Goal: Task Accomplishment & Management: Manage account settings

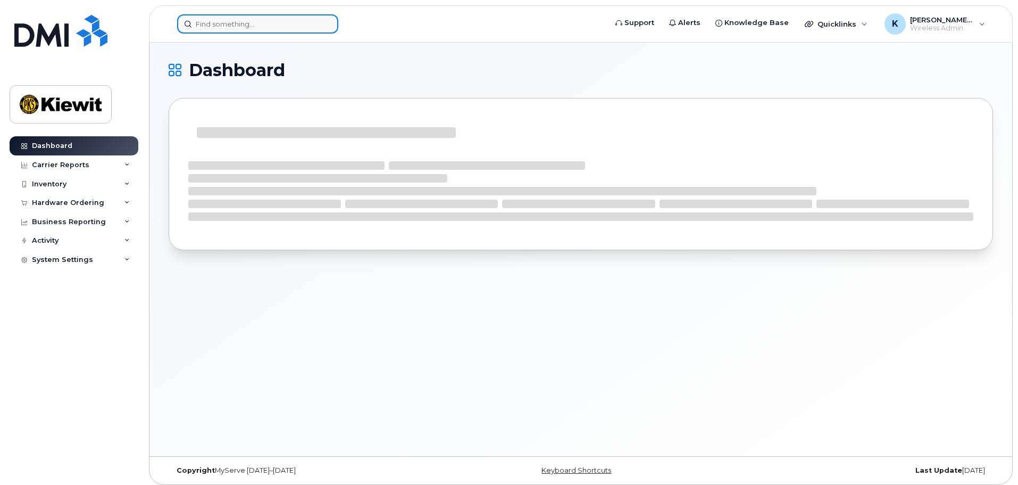
click at [230, 21] on input at bounding box center [257, 23] width 161 height 19
click at [59, 186] on div "Inventory" at bounding box center [49, 184] width 35 height 9
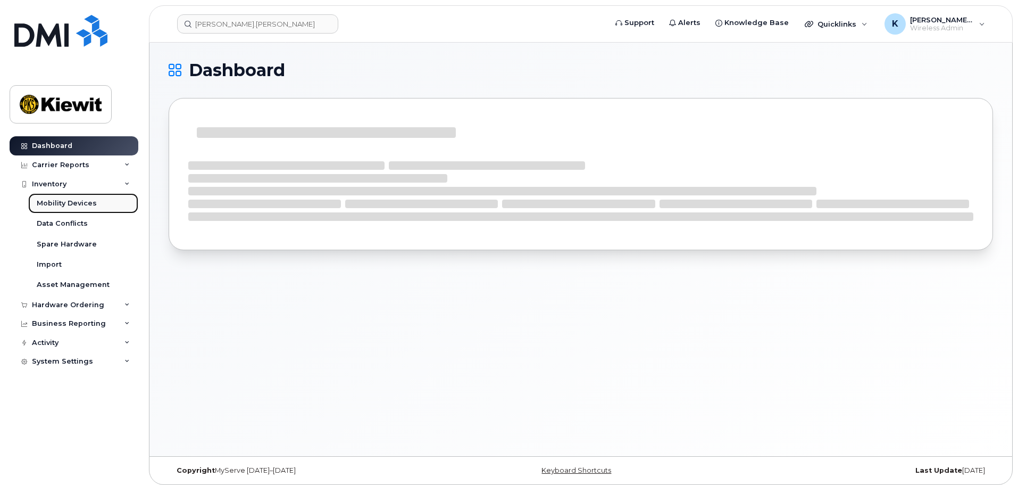
click at [65, 204] on div "Mobility Devices" at bounding box center [67, 203] width 60 height 10
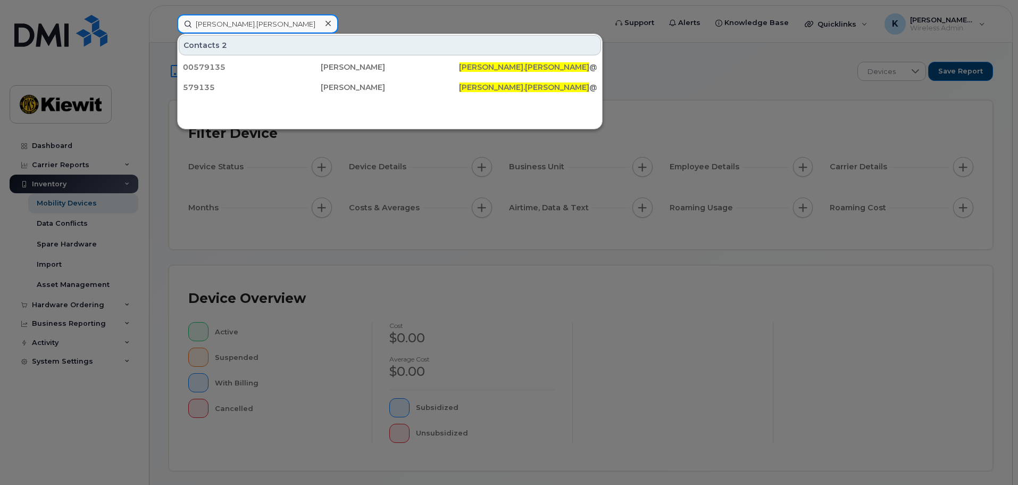
click at [253, 26] on input "kevin.cornelius" at bounding box center [257, 23] width 161 height 19
click at [251, 28] on input "kevin.cornelius" at bounding box center [257, 23] width 161 height 19
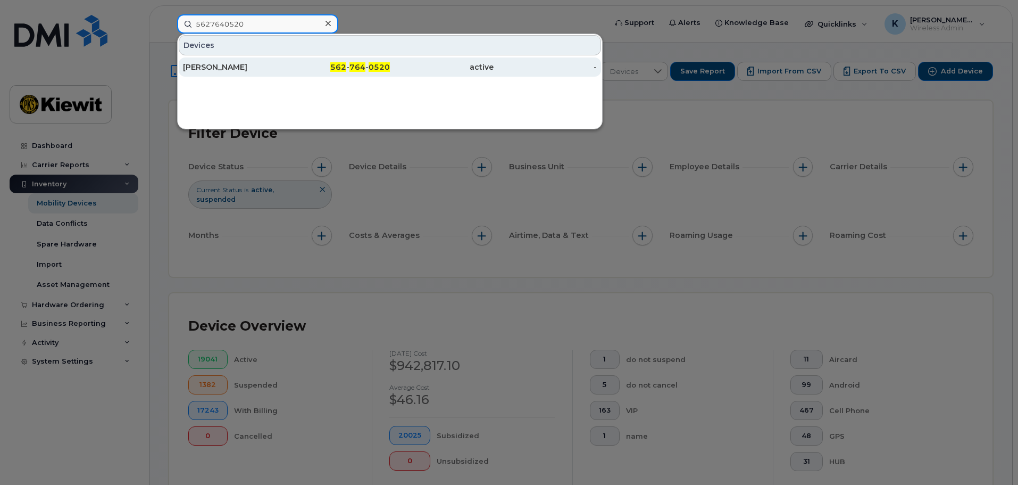
type input "5627640520"
click at [272, 72] on div "Kevin Cornelius" at bounding box center [235, 67] width 104 height 11
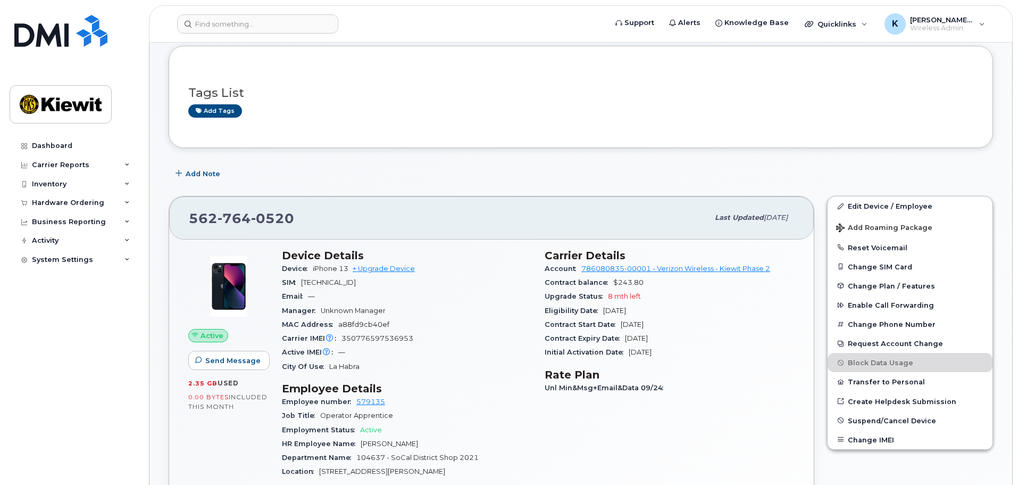
scroll to position [53, 0]
click at [251, 356] on span "Send Message" at bounding box center [232, 361] width 55 height 10
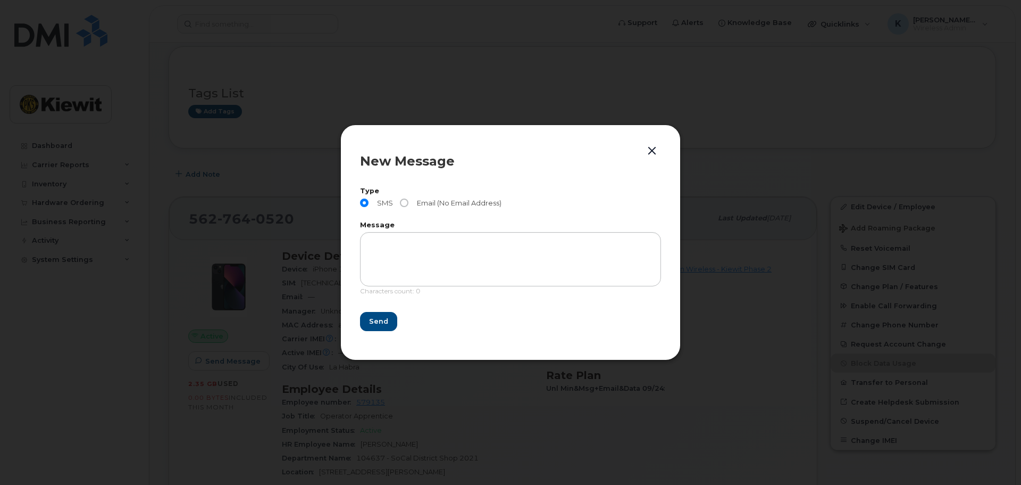
click at [653, 146] on button "button" at bounding box center [652, 151] width 16 height 15
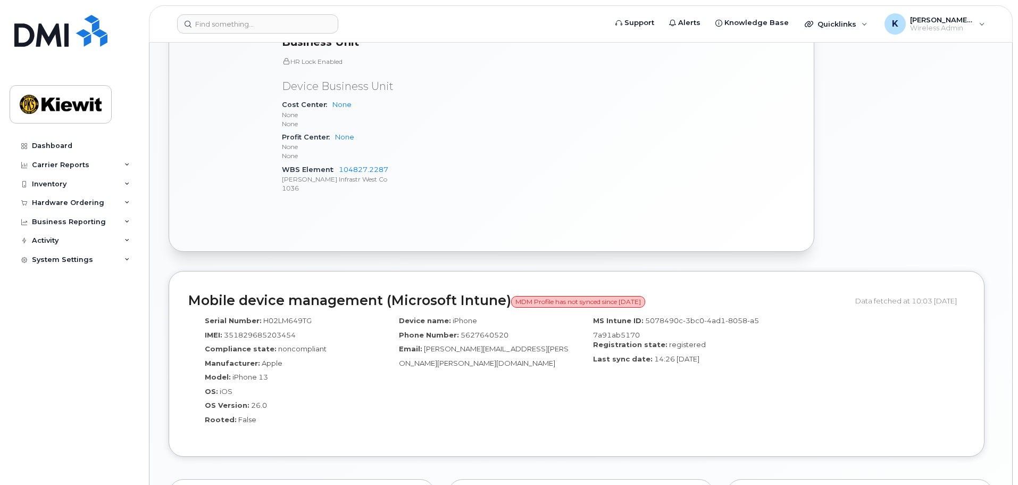
scroll to position [532, 0]
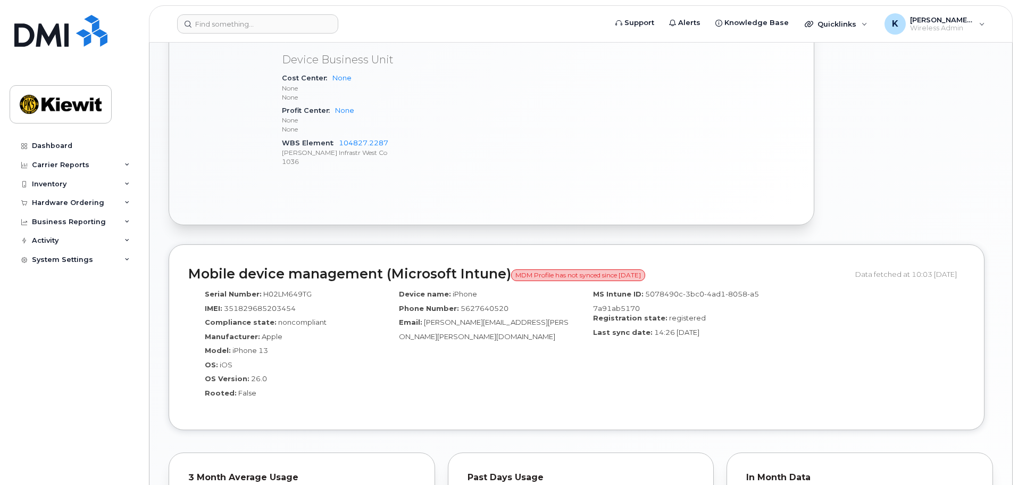
click at [855, 275] on div "Data fetched at 10:03 08/10/2025" at bounding box center [910, 274] width 110 height 20
drag, startPoint x: 667, startPoint y: 273, endPoint x: 569, endPoint y: 273, distance: 97.9
click at [569, 273] on span "MDM Profile has not synced since 29 Sep 2025" at bounding box center [578, 275] width 134 height 12
click at [569, 272] on span "MDM Profile has not synced since 29 Sep 2025" at bounding box center [578, 275] width 134 height 12
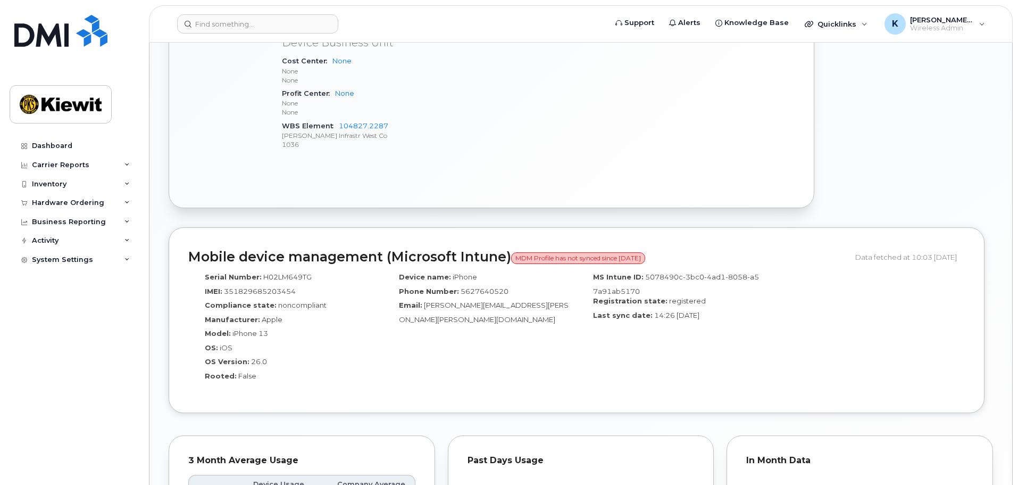
scroll to position [496, 0]
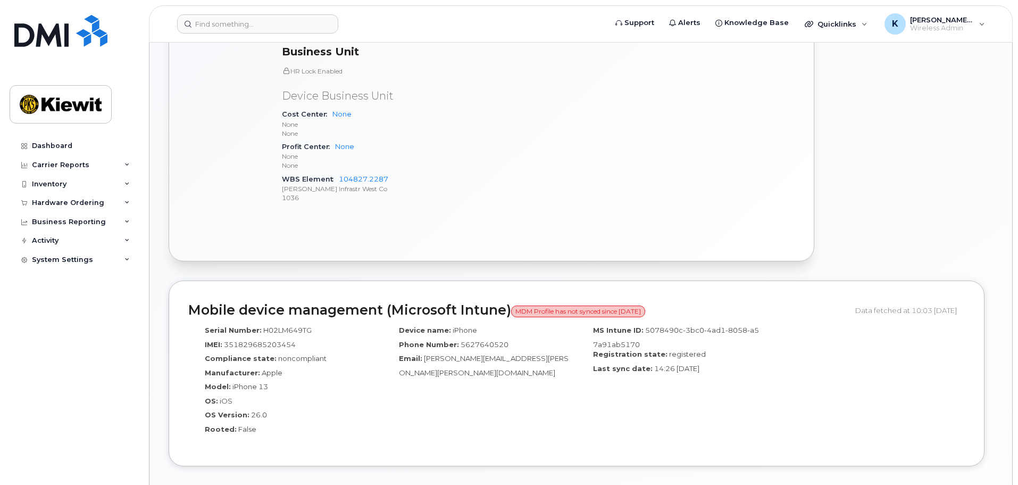
click at [246, 340] on span "351829685203454" at bounding box center [260, 344] width 72 height 9
copy span "351829685203454"
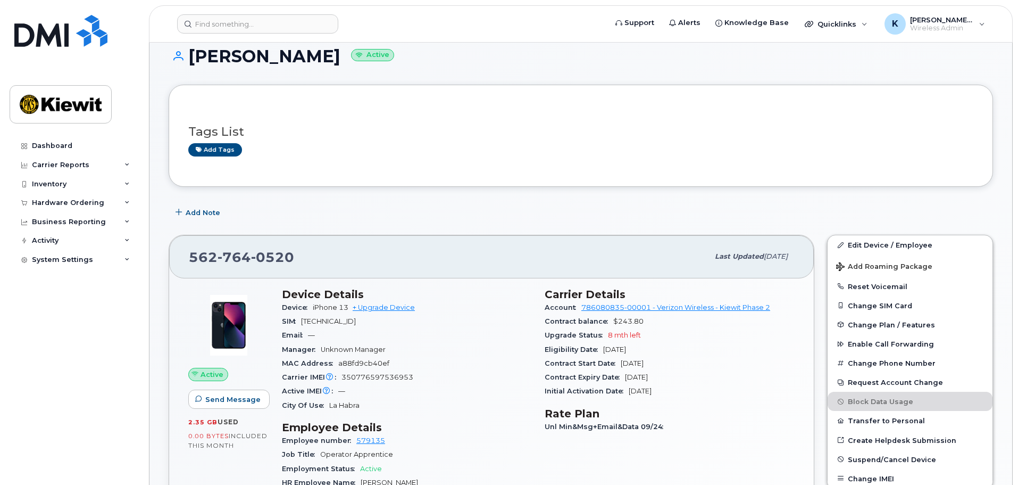
scroll to position [0, 0]
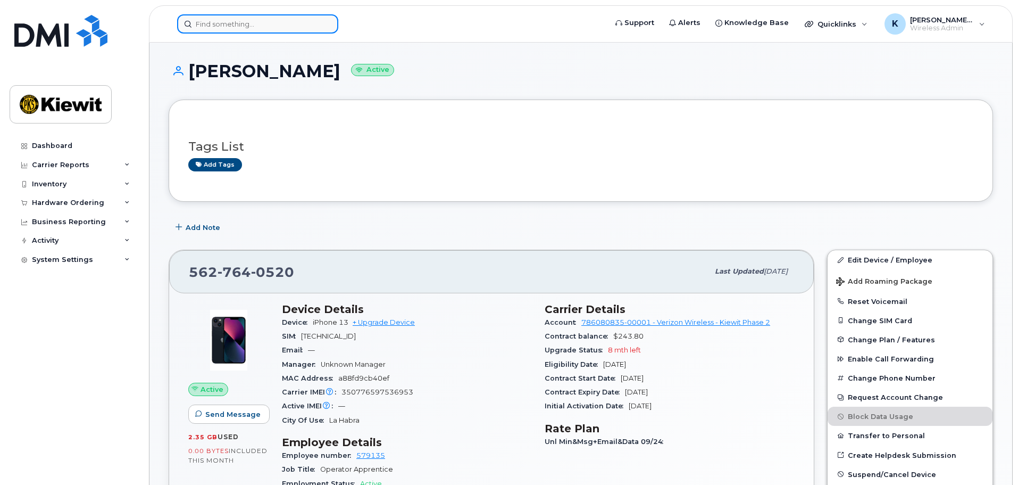
click at [245, 30] on input at bounding box center [257, 23] width 161 height 19
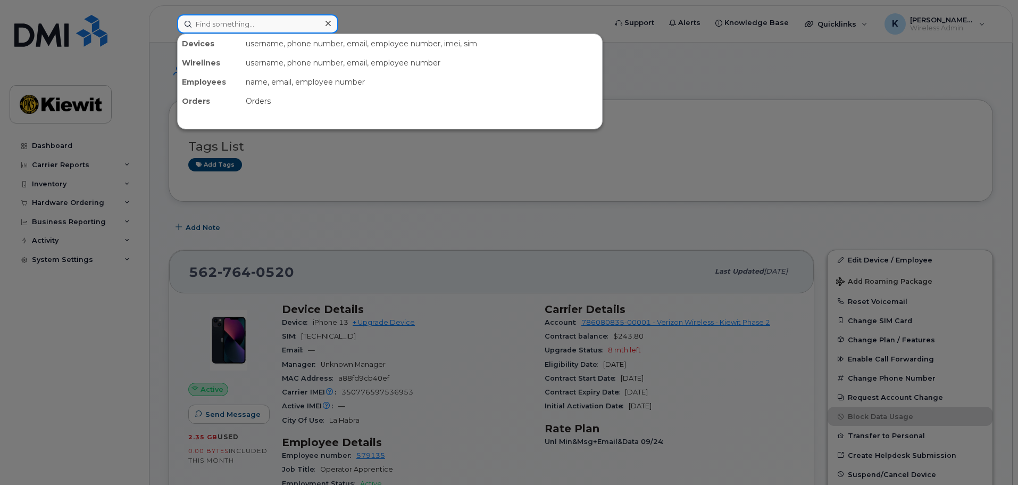
paste input "351829685203454"
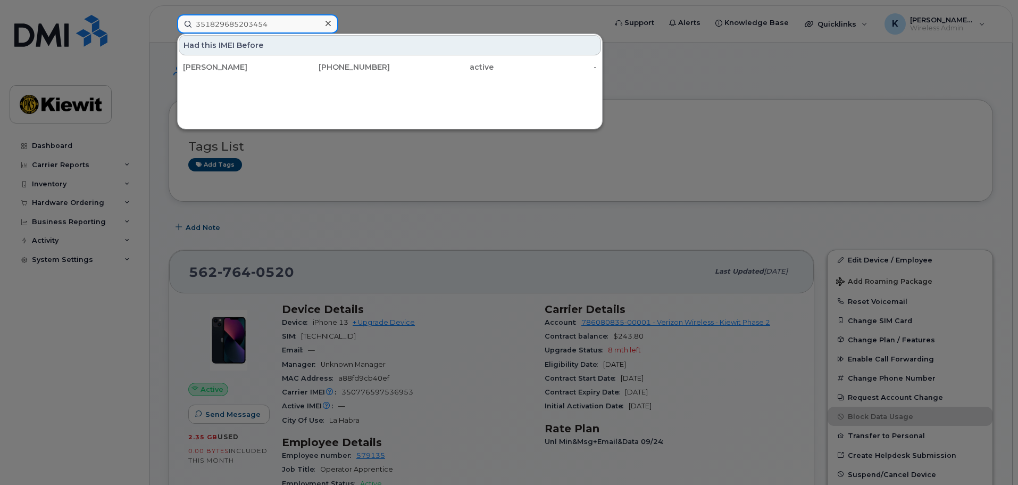
type input "351829685203454"
click at [332, 186] on div at bounding box center [509, 242] width 1018 height 485
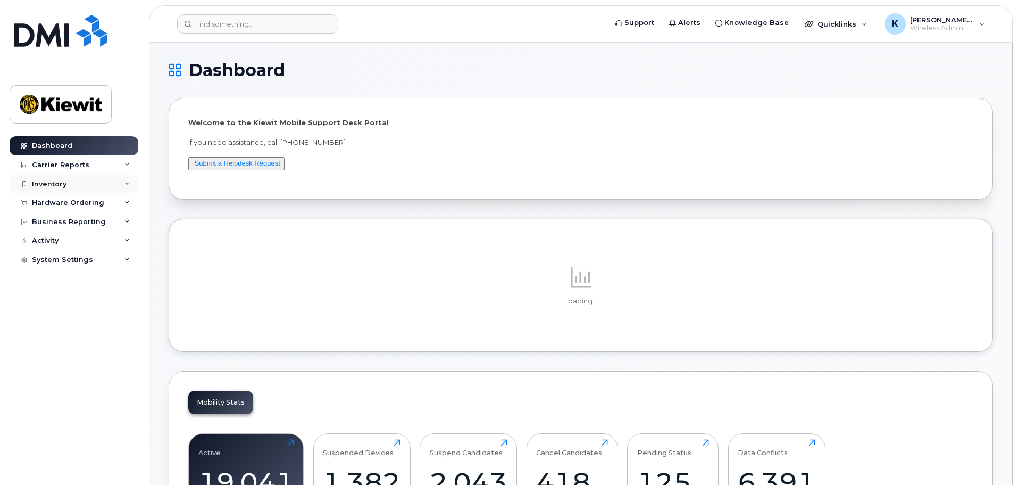
click at [80, 182] on div "Inventory" at bounding box center [74, 183] width 129 height 19
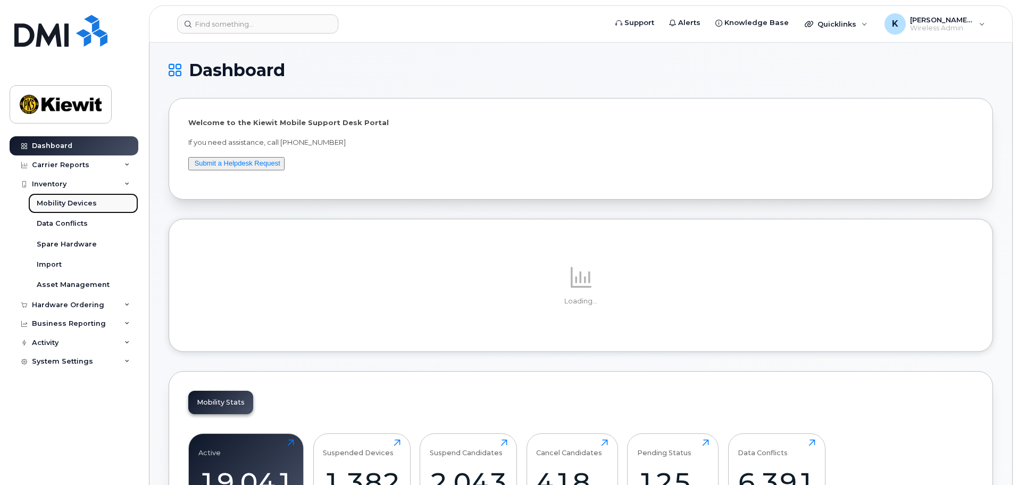
click at [81, 211] on link "Mobility Devices" at bounding box center [83, 203] width 110 height 20
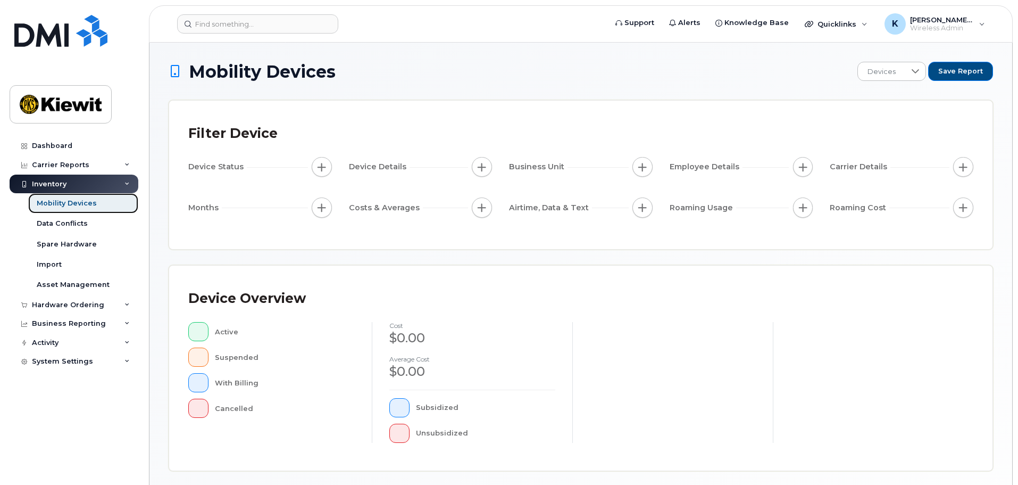
click at [67, 204] on div "Mobility Devices" at bounding box center [67, 203] width 60 height 10
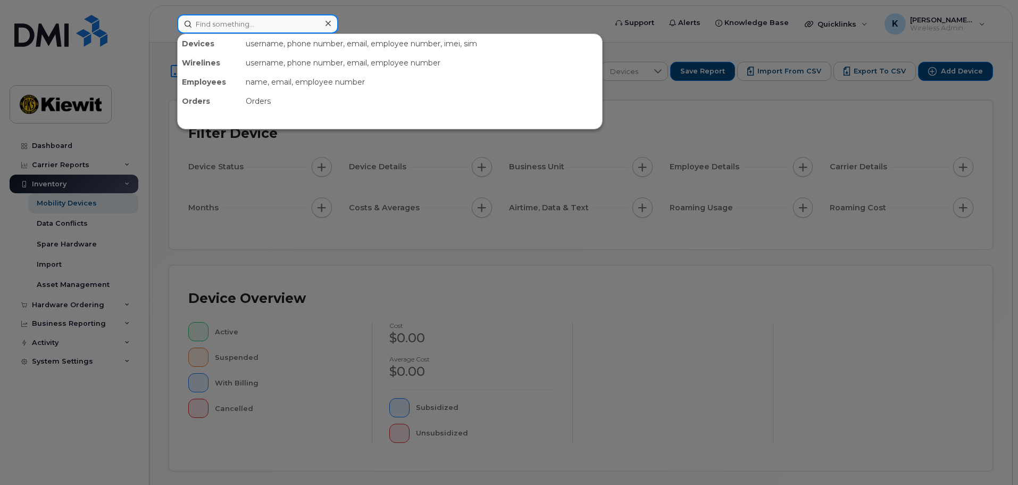
click at [241, 19] on input at bounding box center [257, 23] width 161 height 19
paste input "832-653-0442"
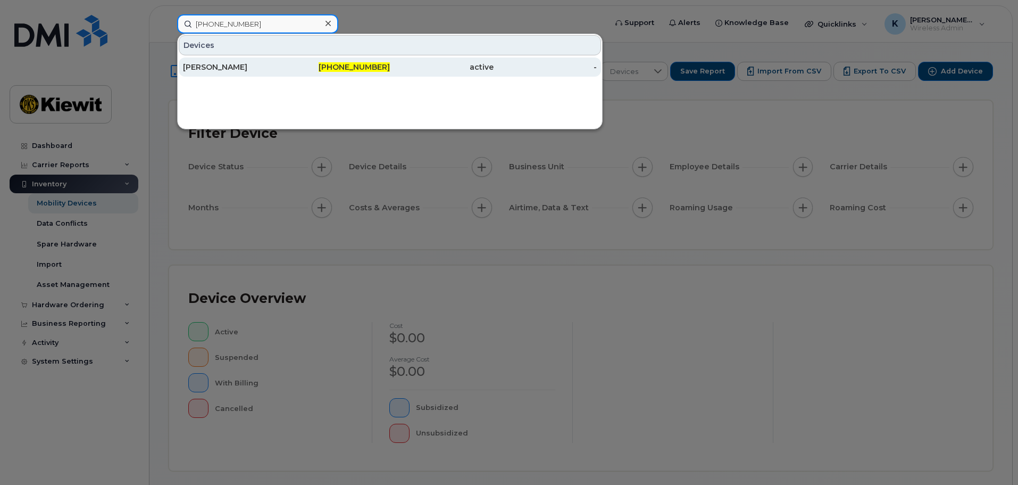
type input "832-653-0442"
click at [264, 63] on div "[PERSON_NAME]" at bounding box center [235, 67] width 104 height 11
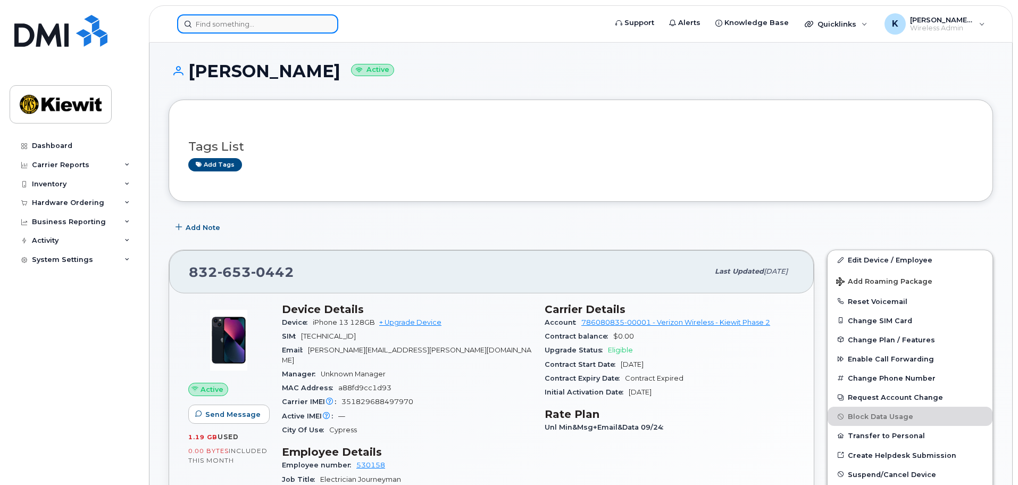
click at [292, 19] on input at bounding box center [257, 23] width 161 height 19
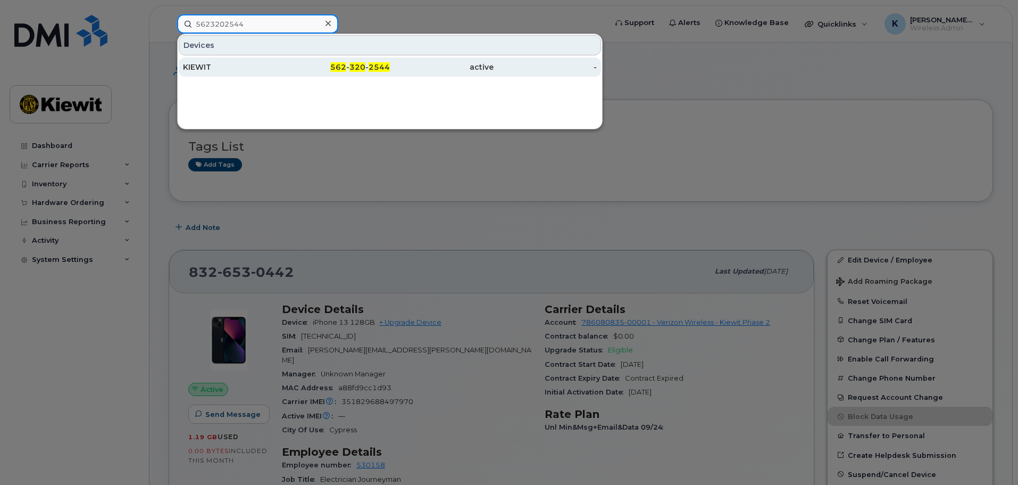
type input "5623202544"
click at [275, 66] on div "KIEWIT" at bounding box center [235, 67] width 104 height 11
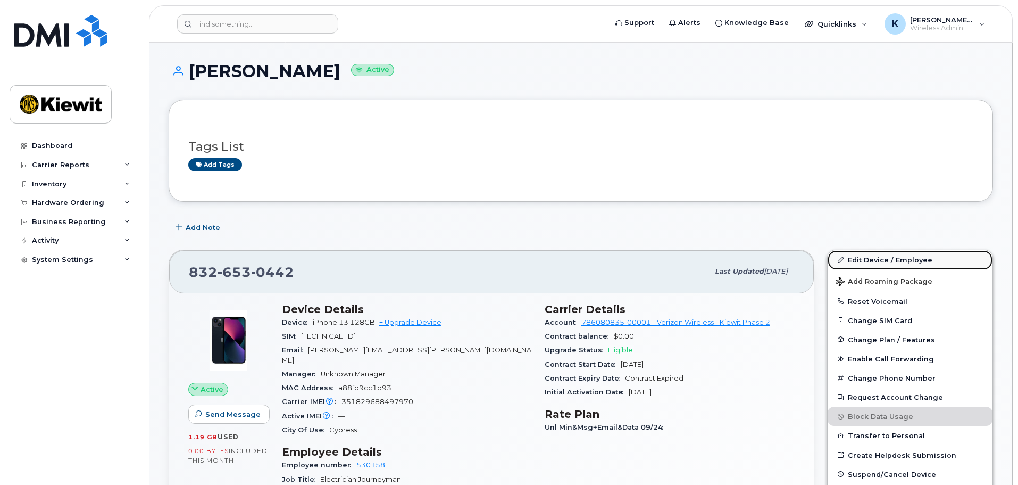
click at [909, 263] on link "Edit Device / Employee" at bounding box center [910, 259] width 165 height 19
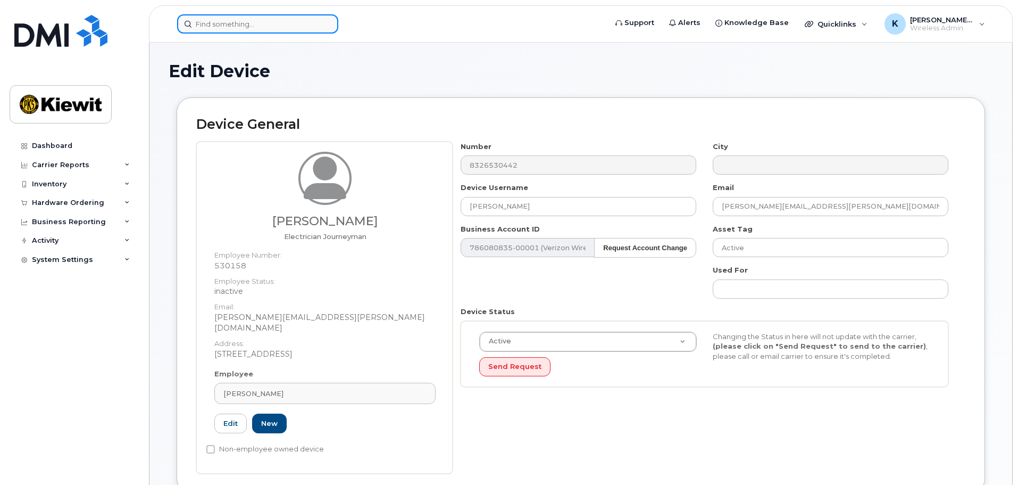
click at [300, 31] on input at bounding box center [257, 23] width 161 height 19
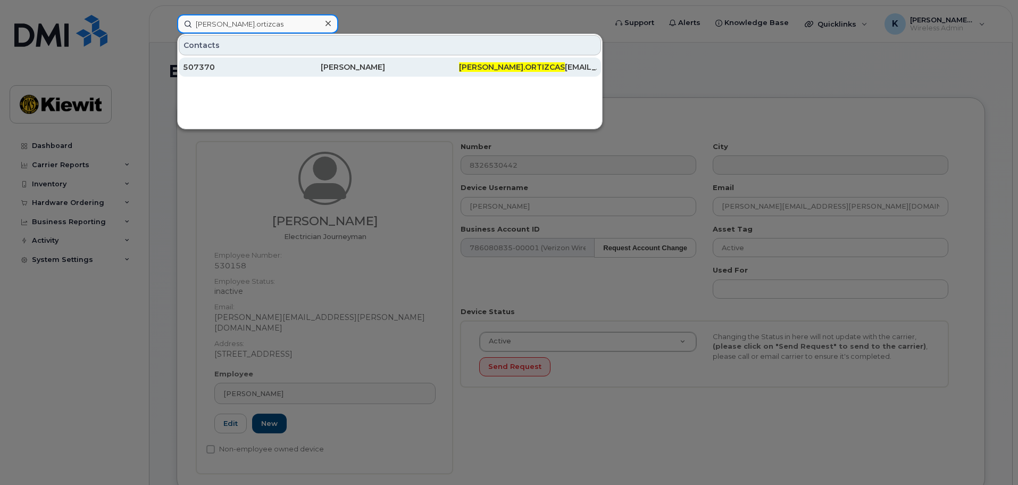
type input "jaime.ortizcas"
click at [345, 69] on div "[PERSON_NAME]" at bounding box center [390, 67] width 138 height 11
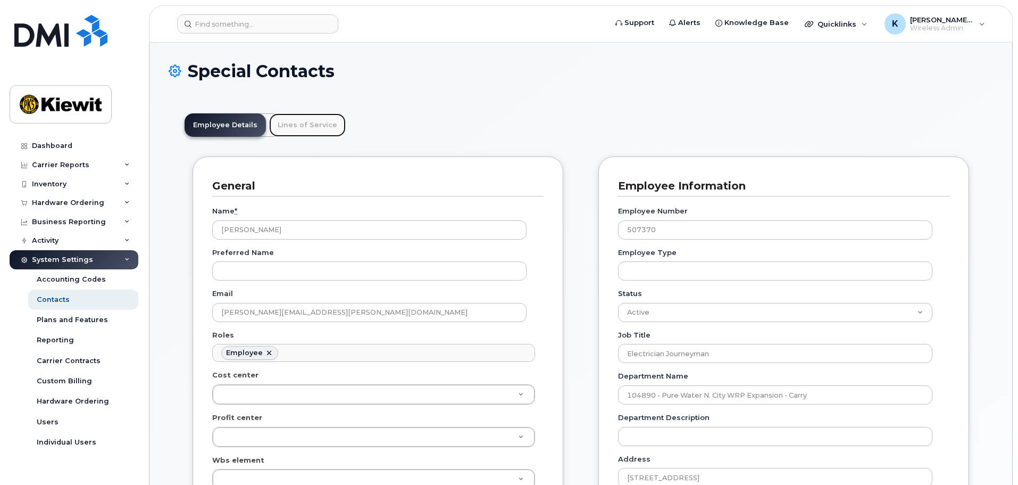
click at [298, 128] on link "Lines of Service" at bounding box center [307, 124] width 77 height 23
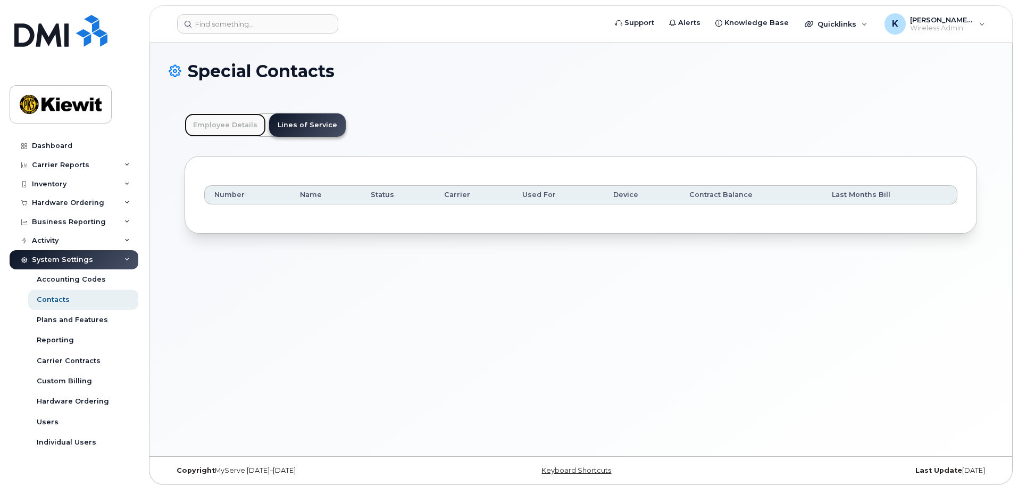
click at [231, 128] on link "Employee Details" at bounding box center [225, 124] width 81 height 23
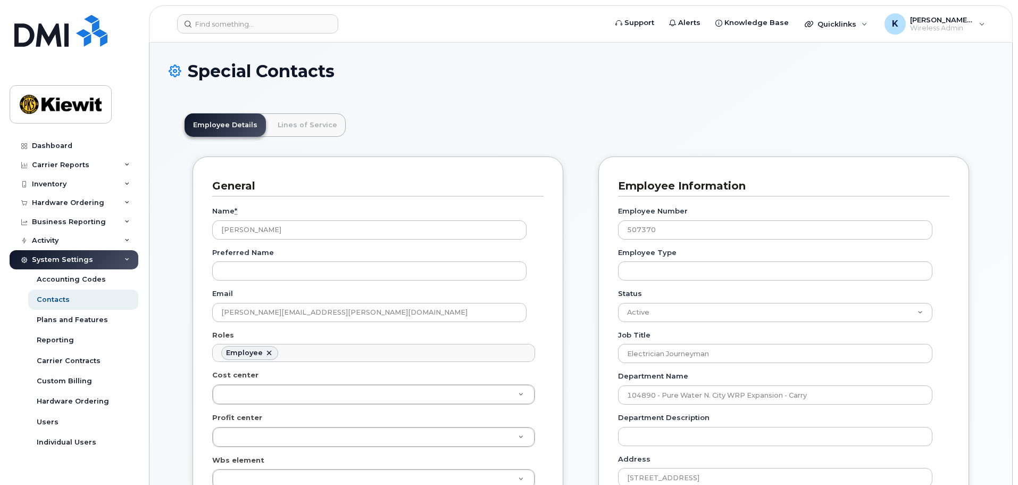
click at [242, 35] on header "Support Alerts Knowledge Base Quicklinks Suspend / Cancel Device Change SIM Car…" at bounding box center [581, 23] width 864 height 37
click at [244, 34] on header "Support Alerts Knowledge Base Quicklinks Suspend / Cancel Device Change SIM Car…" at bounding box center [581, 23] width 864 height 37
click at [244, 32] on input at bounding box center [257, 23] width 161 height 19
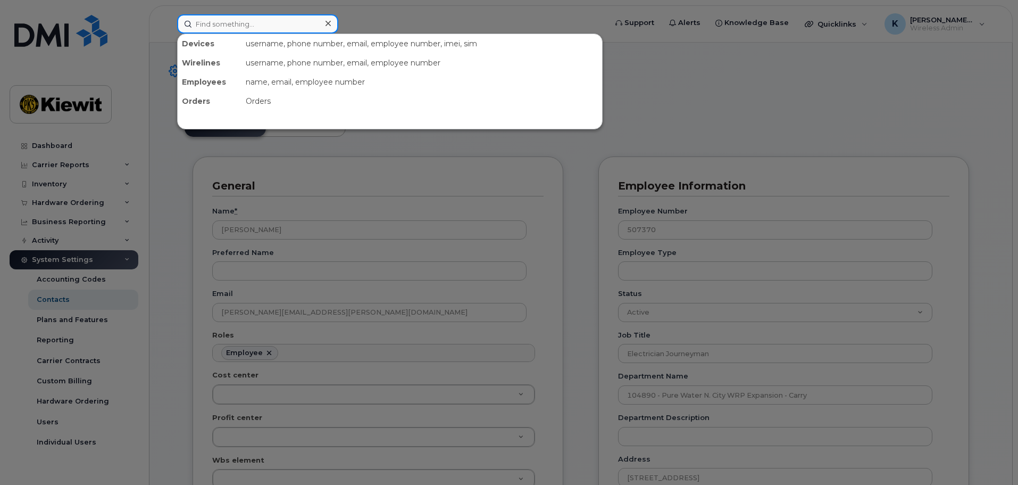
paste input "832-653-0442"
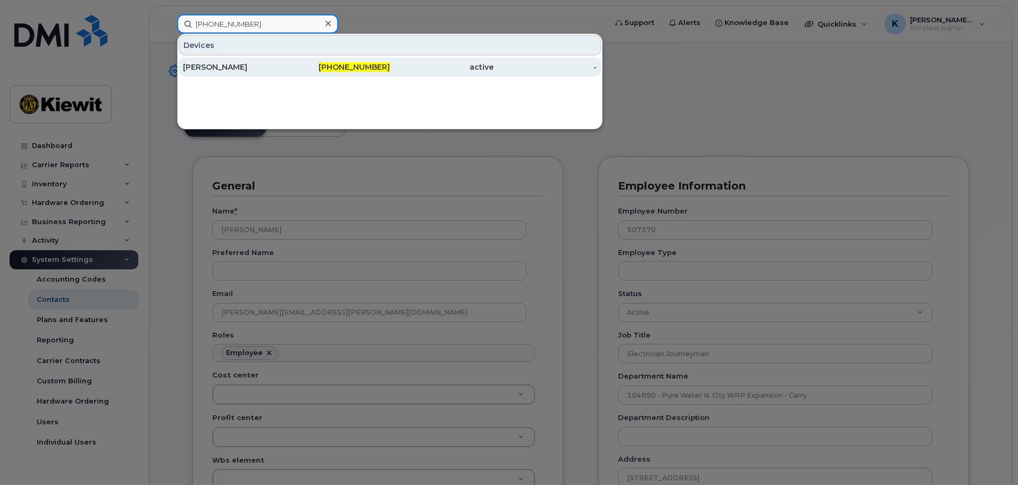
type input "832-653-0442"
click at [311, 69] on div "832-653-0442" at bounding box center [339, 67] width 104 height 11
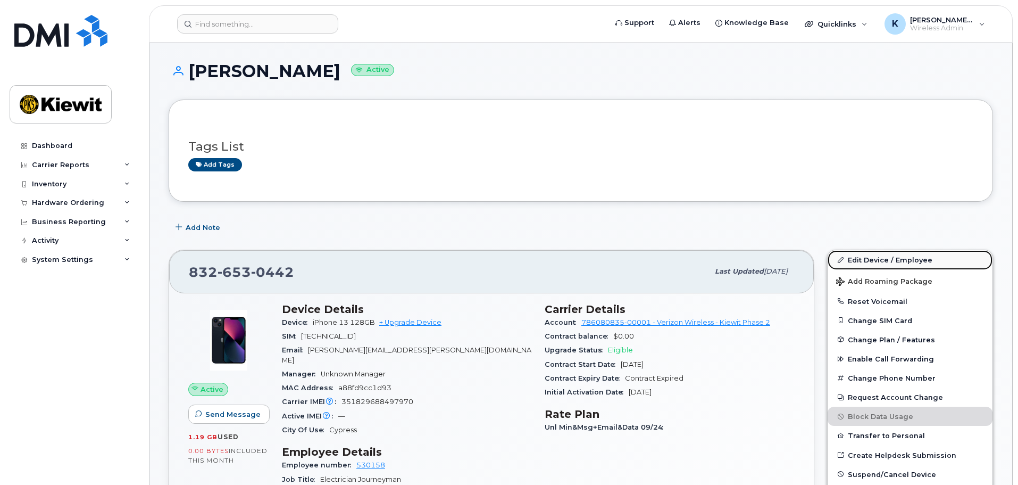
click at [853, 261] on link "Edit Device / Employee" at bounding box center [910, 259] width 165 height 19
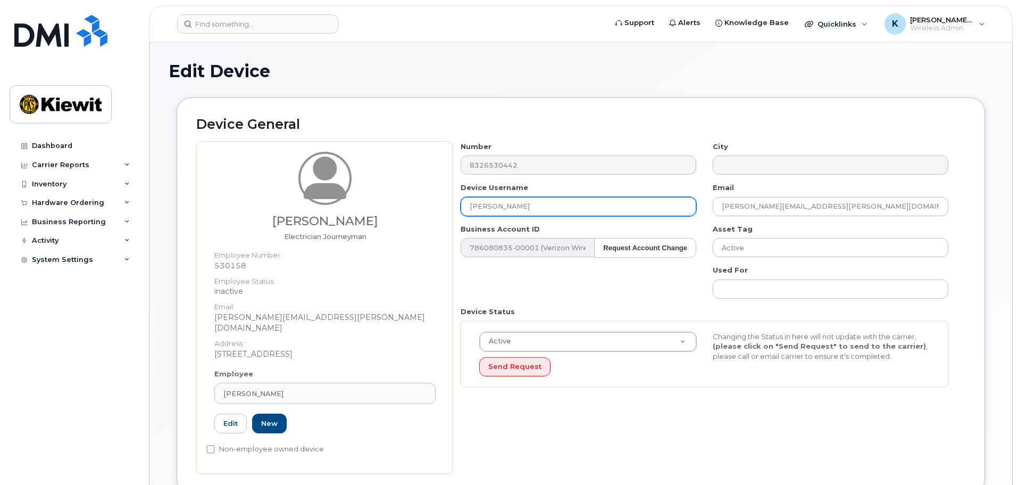
click at [652, 207] on input "[PERSON_NAME]" at bounding box center [579, 206] width 236 height 19
click at [655, 198] on input "[PERSON_NAME]" at bounding box center [579, 206] width 236 height 19
click at [654, 198] on input "[PERSON_NAME]" at bounding box center [579, 206] width 236 height 19
